Goal: Information Seeking & Learning: Learn about a topic

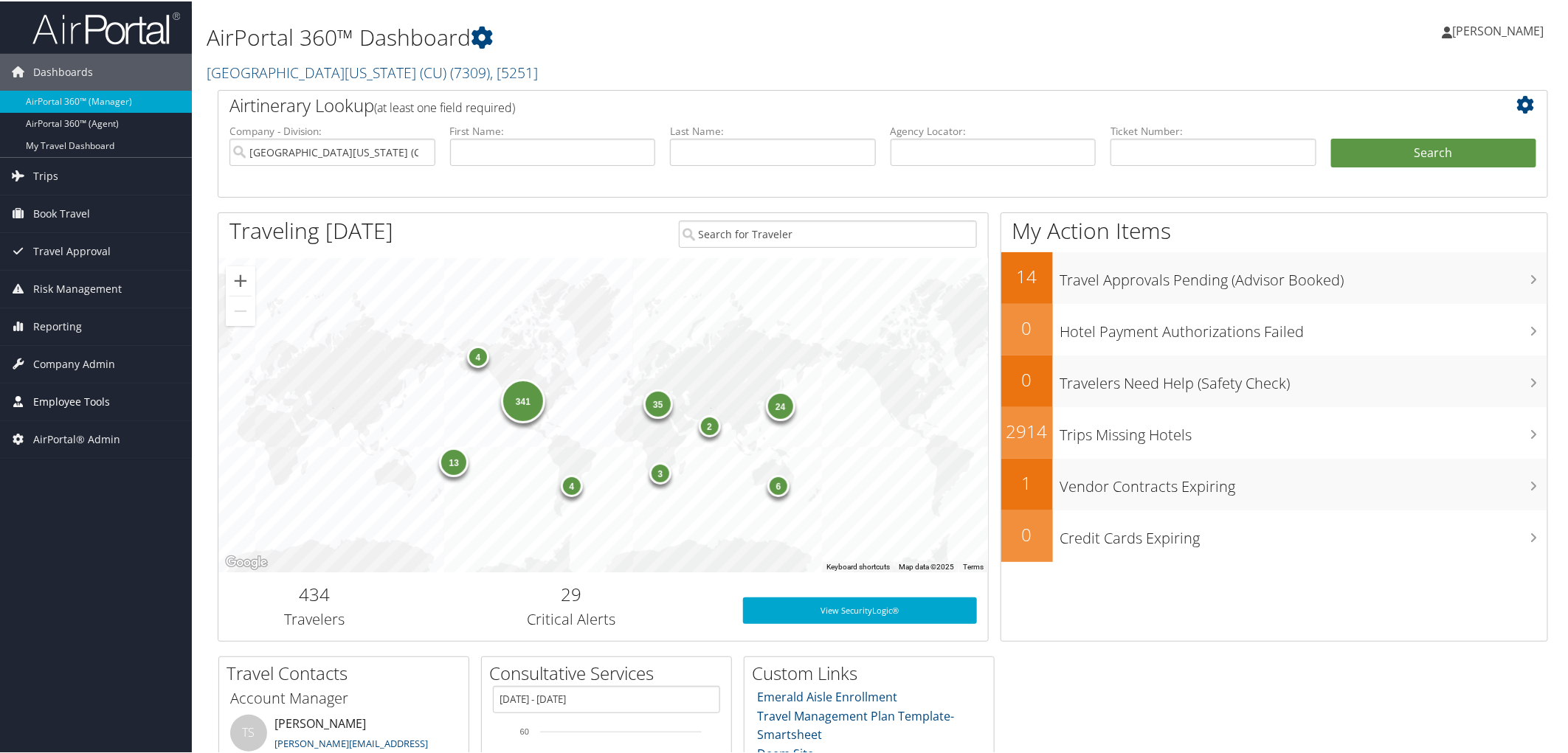
click at [67, 398] on span "Employee Tools" at bounding box center [72, 400] width 77 height 36
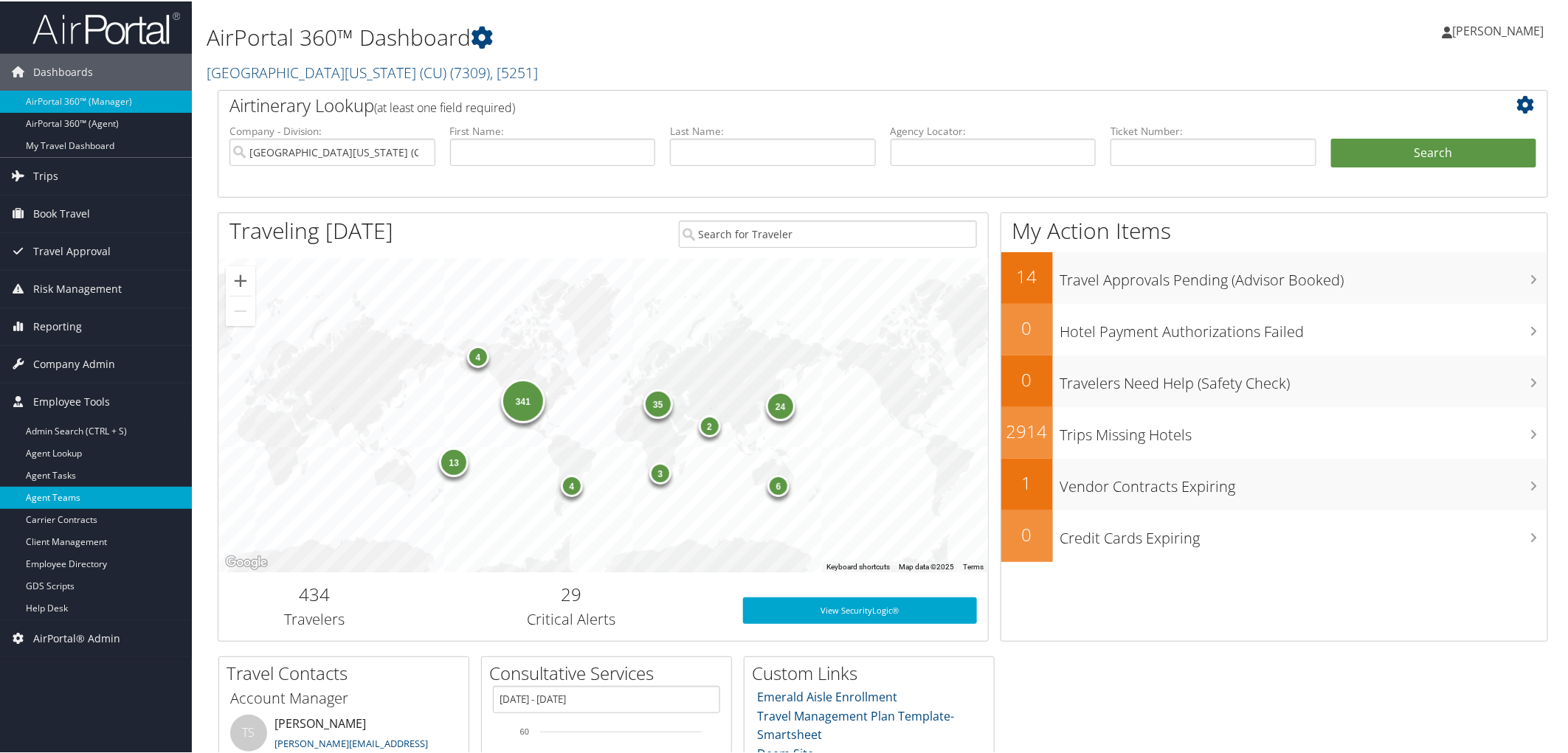
click at [76, 507] on link "Agent Teams" at bounding box center [96, 496] width 192 height 22
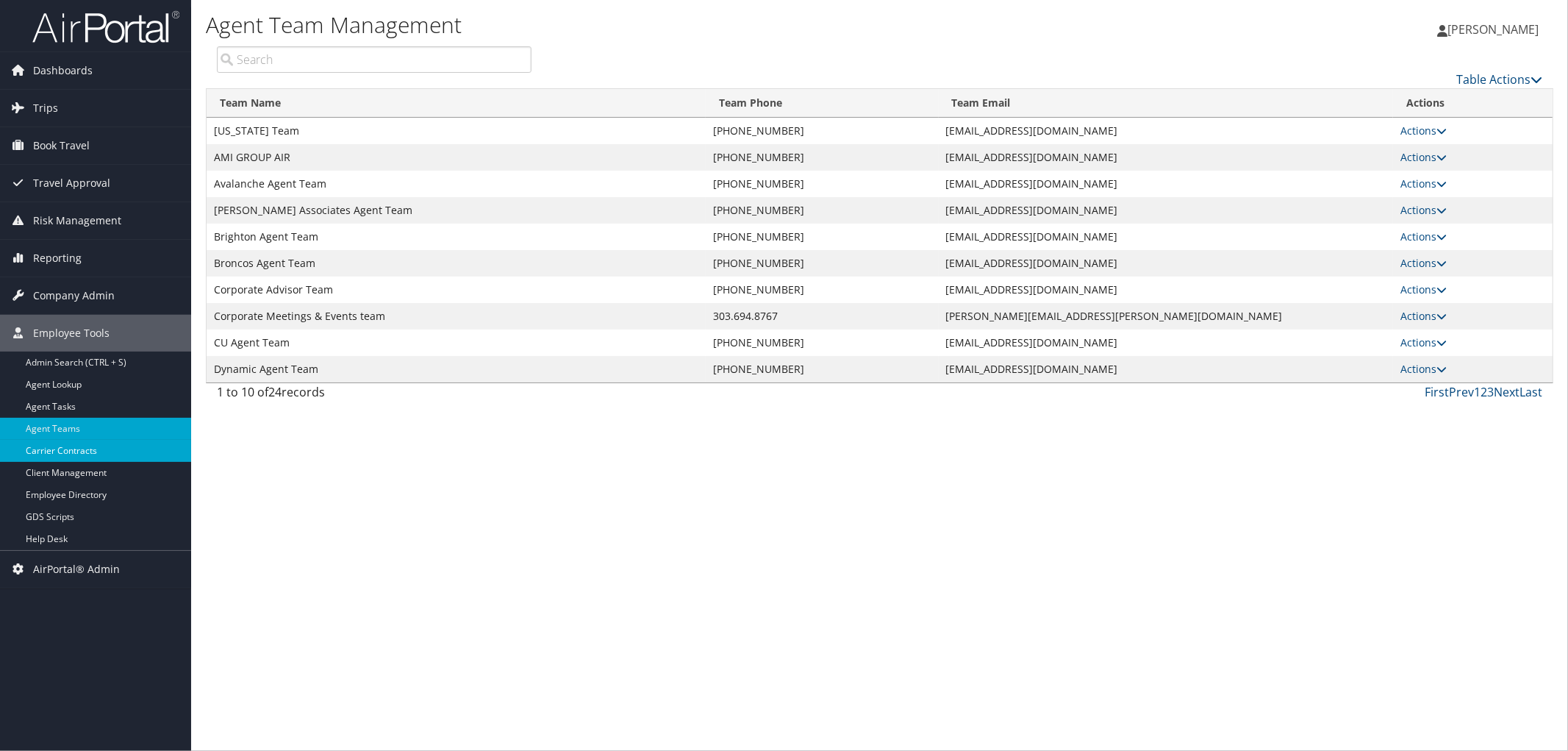
click at [78, 457] on link "Carrier Contracts" at bounding box center [95, 450] width 192 height 22
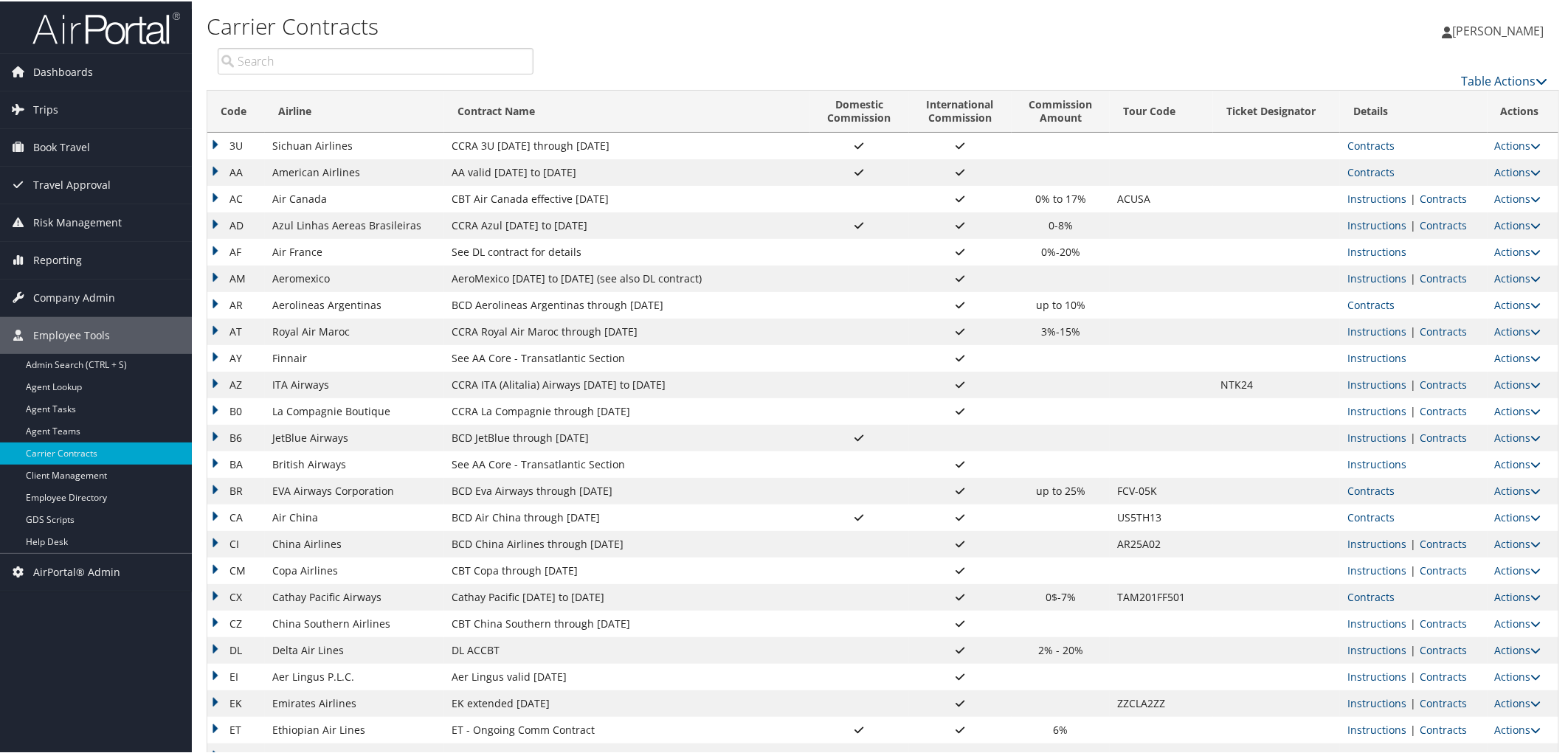
click at [1371, 163] on td "Contracts" at bounding box center [1413, 171] width 147 height 27
click at [1371, 167] on link "Contracts" at bounding box center [1371, 171] width 47 height 14
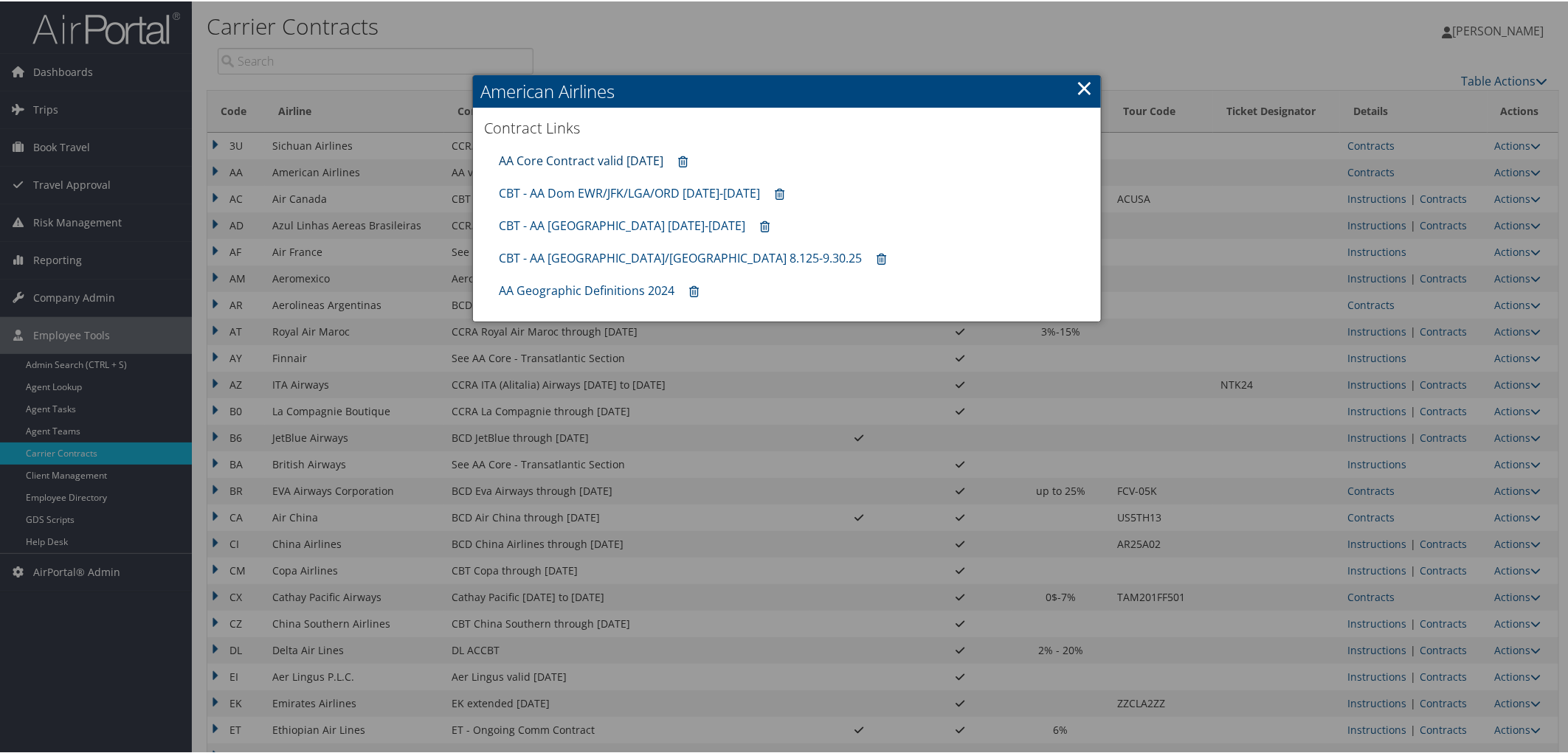
click at [569, 157] on link "AA Core Contract valid 30jun26" at bounding box center [581, 159] width 165 height 16
click at [1439, 645] on div at bounding box center [787, 376] width 1574 height 753
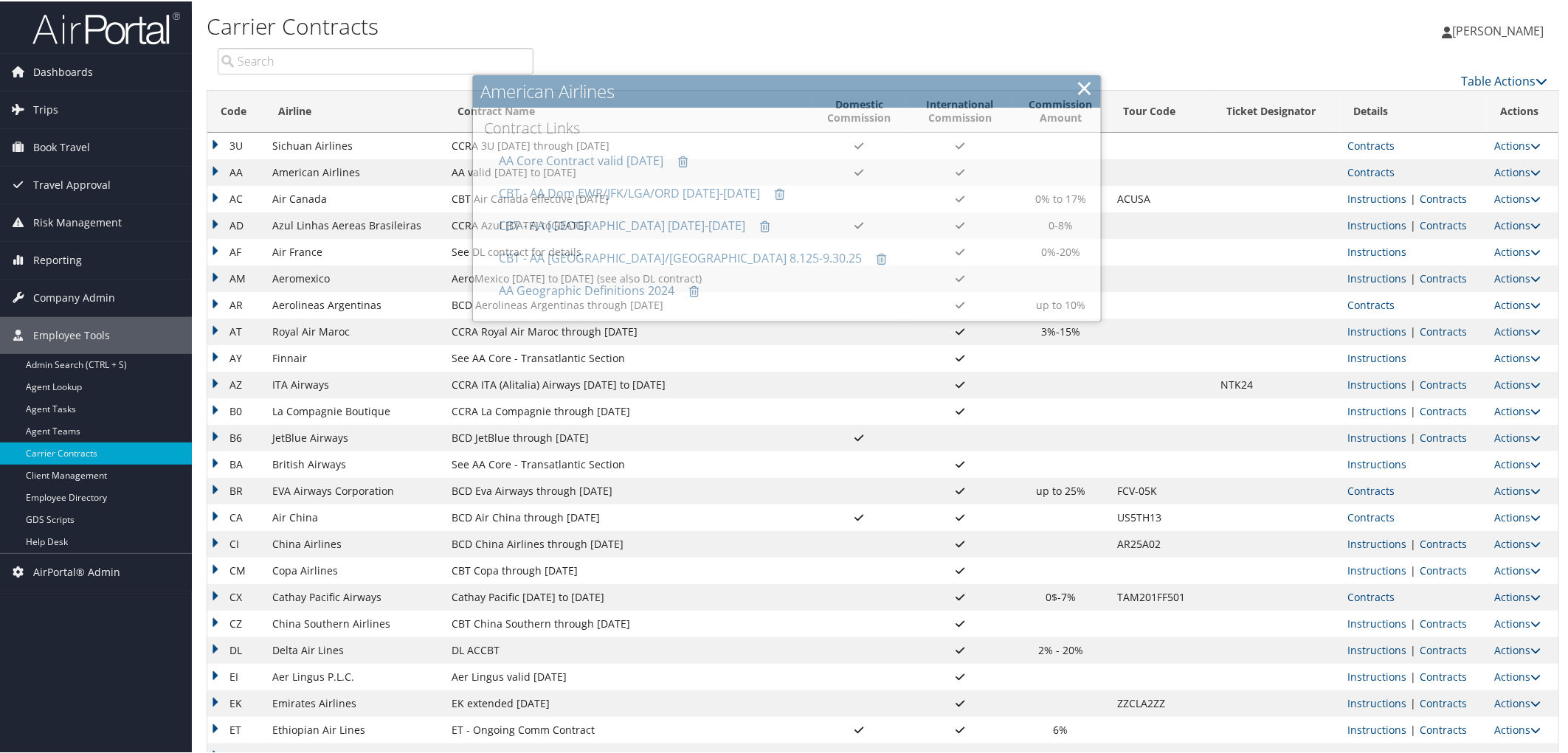
click at [1439, 650] on link "Contracts" at bounding box center [1444, 649] width 47 height 14
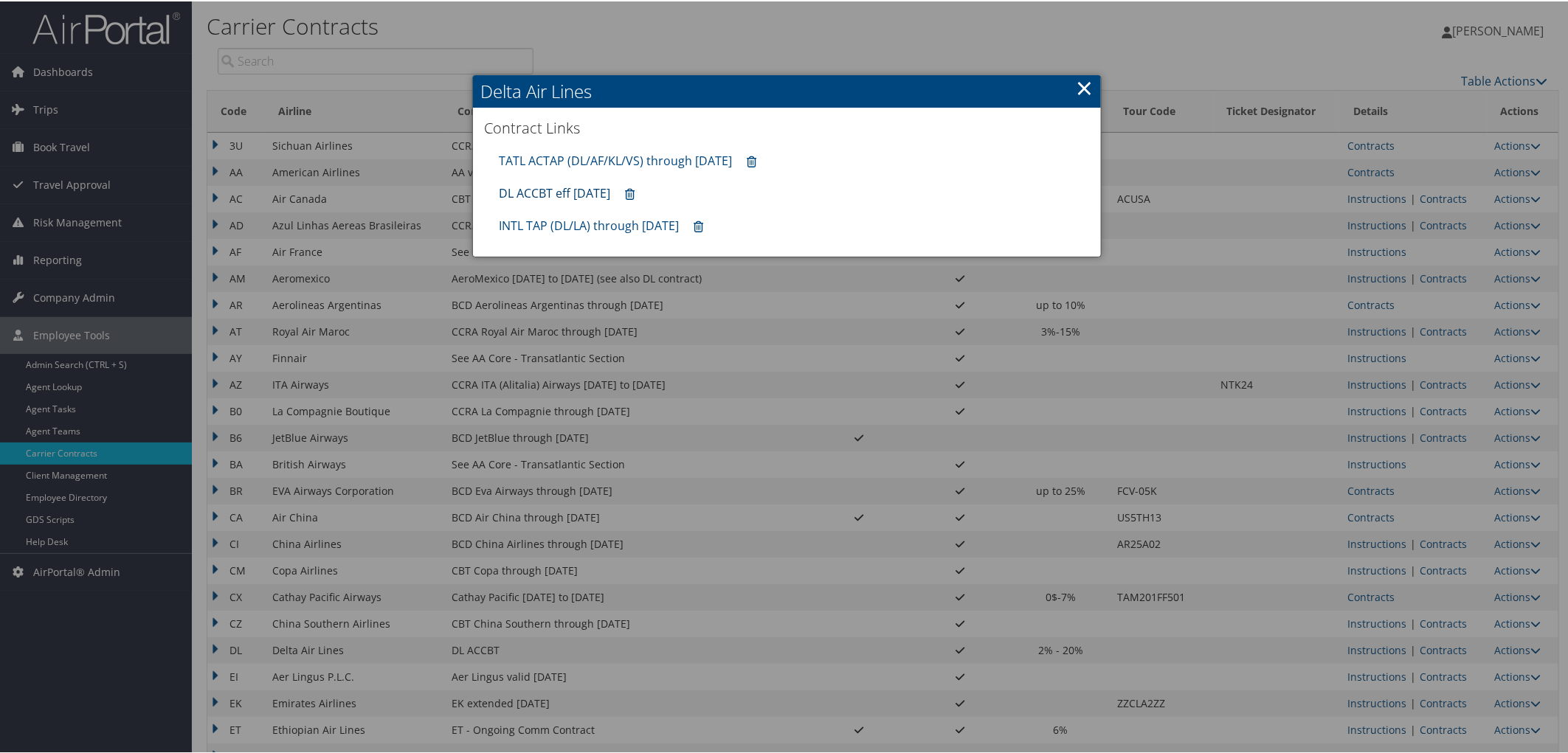
click at [573, 193] on link "DL ACCBT eff Aug 2025" at bounding box center [554, 191] width 111 height 16
click at [364, 190] on div at bounding box center [787, 376] width 1574 height 753
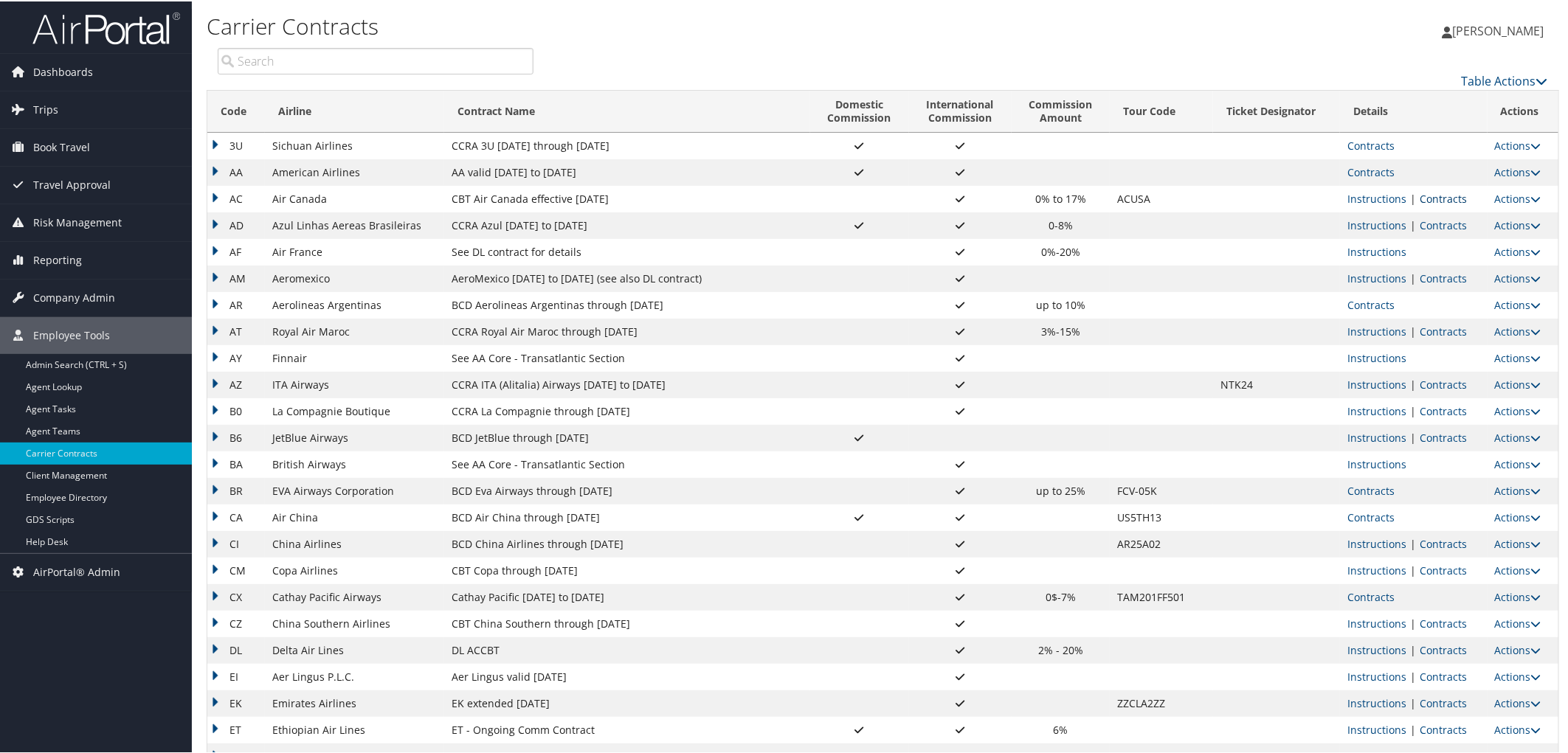
click at [1435, 195] on link "Contracts" at bounding box center [1444, 197] width 47 height 14
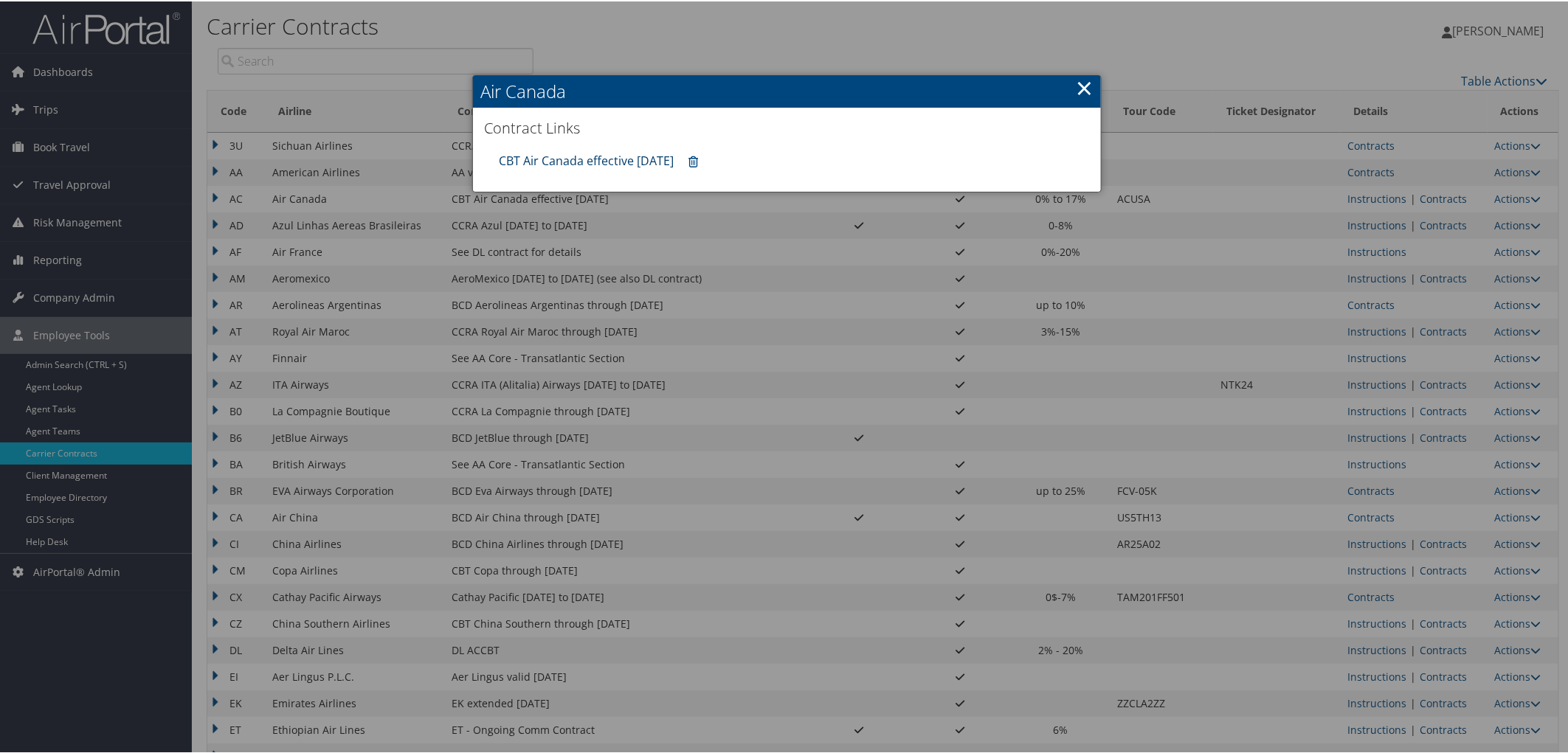
click at [618, 151] on link "CBT Air Canada effective 10.01.25" at bounding box center [586, 159] width 175 height 16
